Goal: Find specific page/section: Locate a particular part of the current website

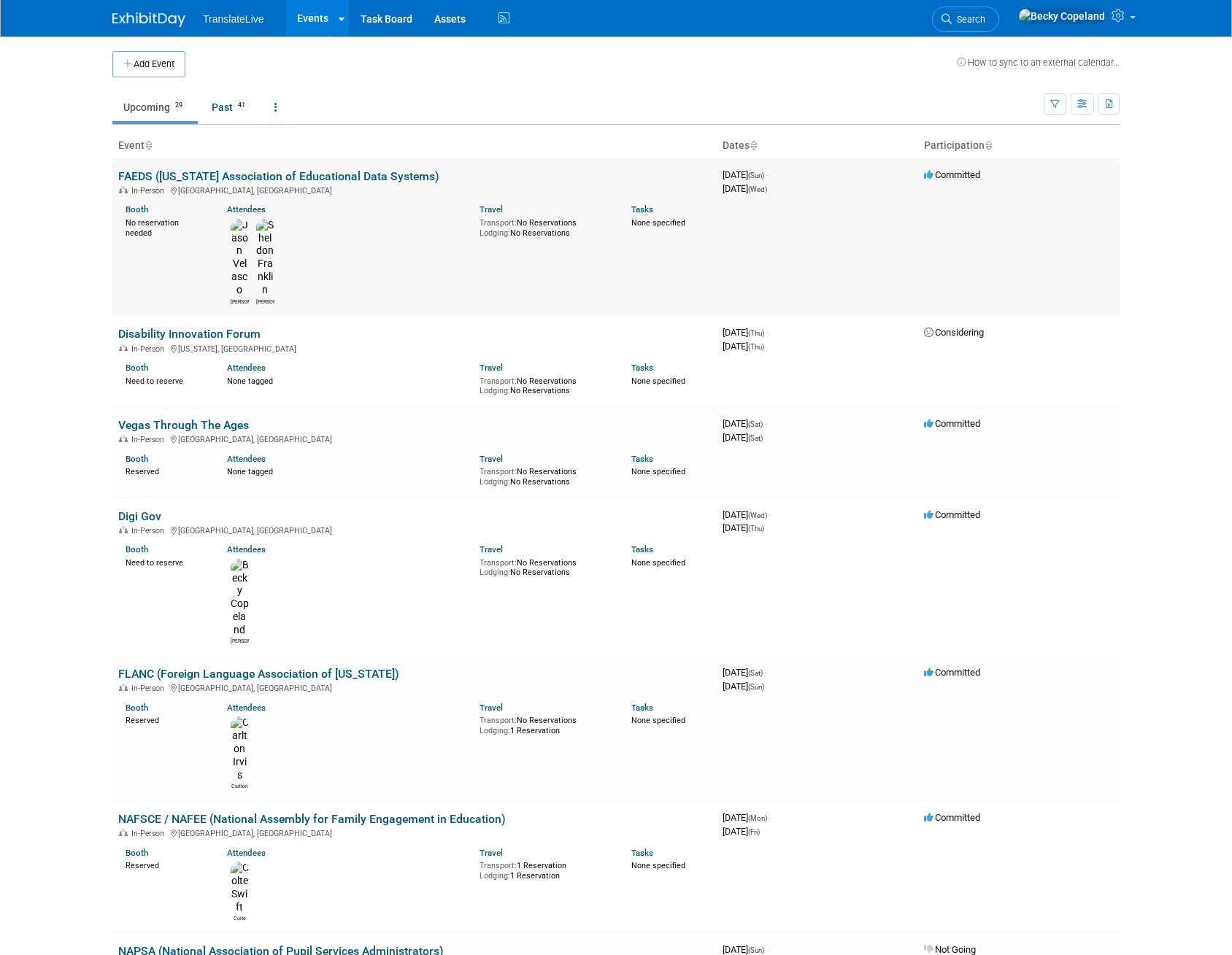
click at [316, 173] on link "FAEDS ([US_STATE] Association of Educational Data Systems)" at bounding box center [279, 176] width 321 height 14
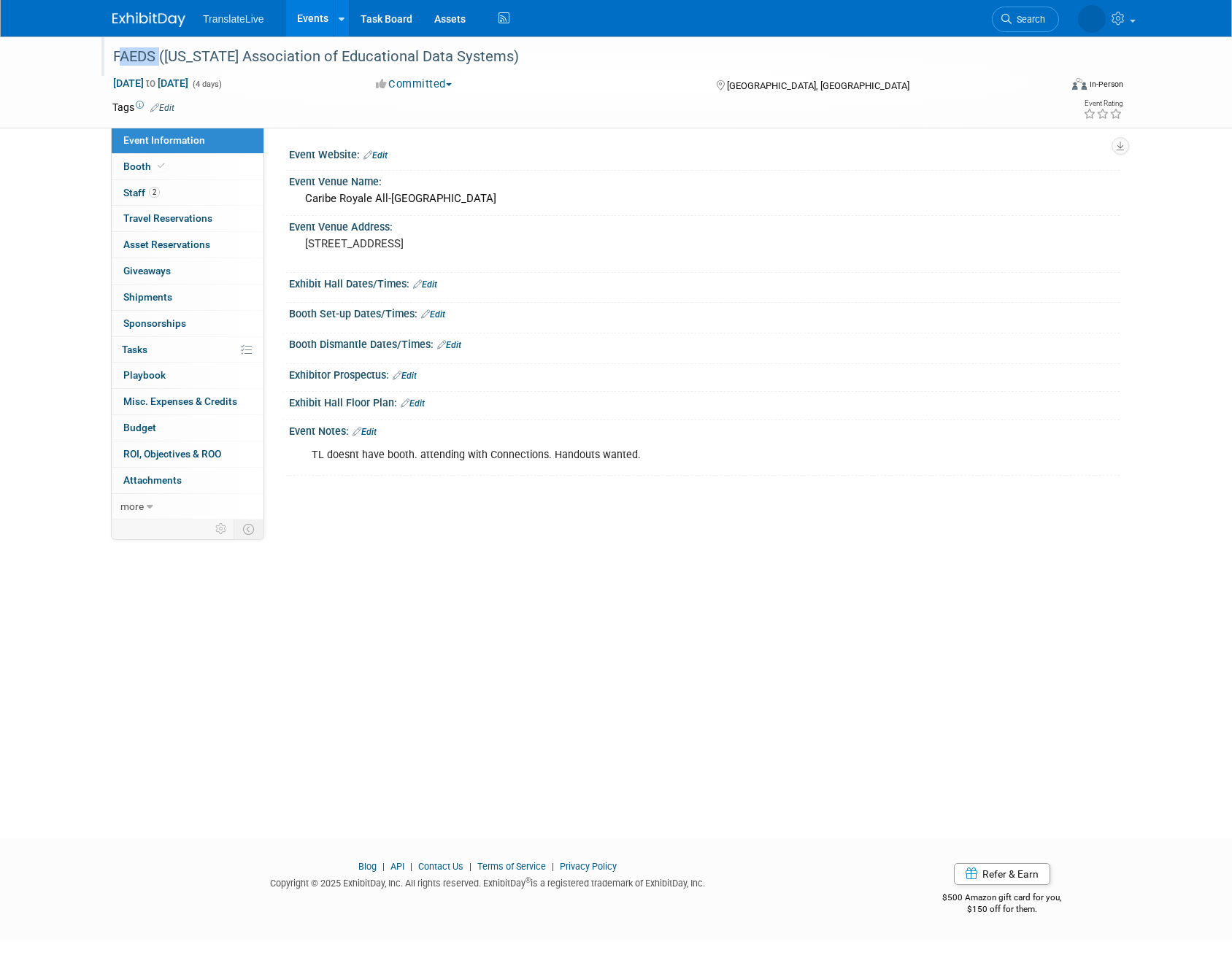
drag, startPoint x: 114, startPoint y: 56, endPoint x: 157, endPoint y: 58, distance: 43.0
click at [157, 58] on div "FAEDS ([US_STATE] Association of Educational Data Systems)" at bounding box center [572, 57] width 929 height 26
